Goal: Information Seeking & Learning: Understand process/instructions

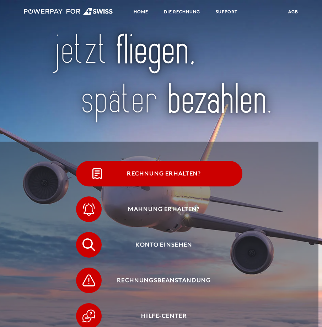
click at [197, 176] on span "Rechnung erhalten?" at bounding box center [164, 174] width 157 height 26
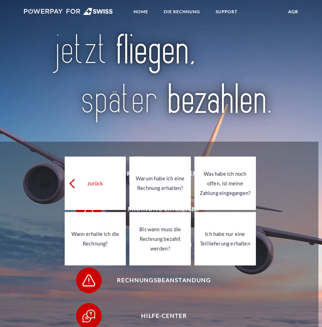
click at [0, 0] on img at bounding box center [0, 0] width 0 height 0
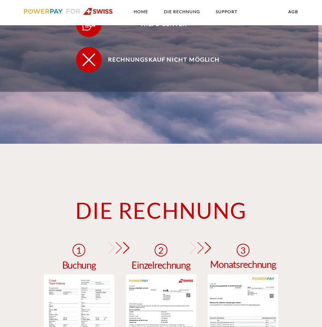
scroll to position [437, 0]
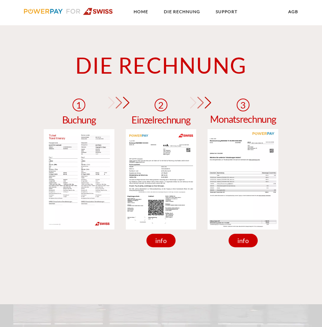
click at [79, 192] on img at bounding box center [79, 179] width 71 height 100
click at [182, 14] on link "DIE RECHNUNG" at bounding box center [182, 11] width 48 height 13
click at [140, 14] on link "Home" at bounding box center [141, 11] width 27 height 13
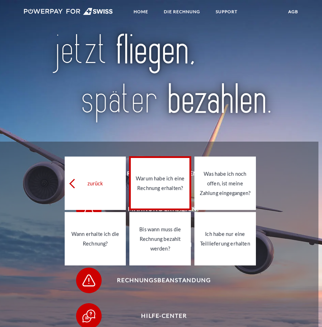
click at [175, 198] on link "Warum habe ich eine Rechnung erhalten?" at bounding box center [160, 182] width 62 height 53
